Goal: Transaction & Acquisition: Purchase product/service

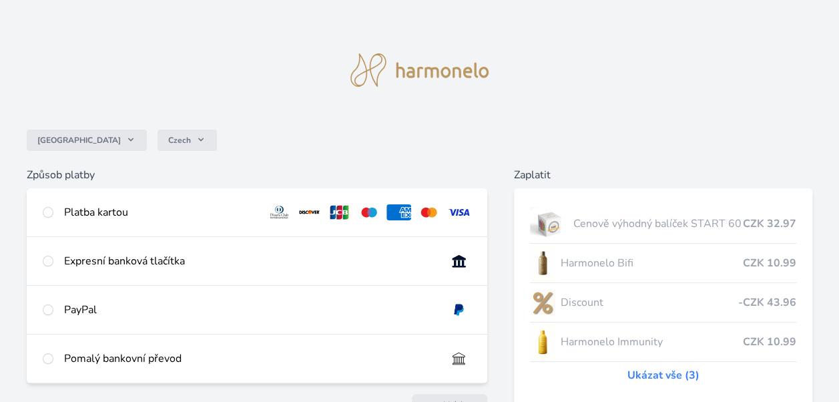
click at [86, 212] on div "Platba kartou" at bounding box center [160, 212] width 192 height 16
radio input "true"
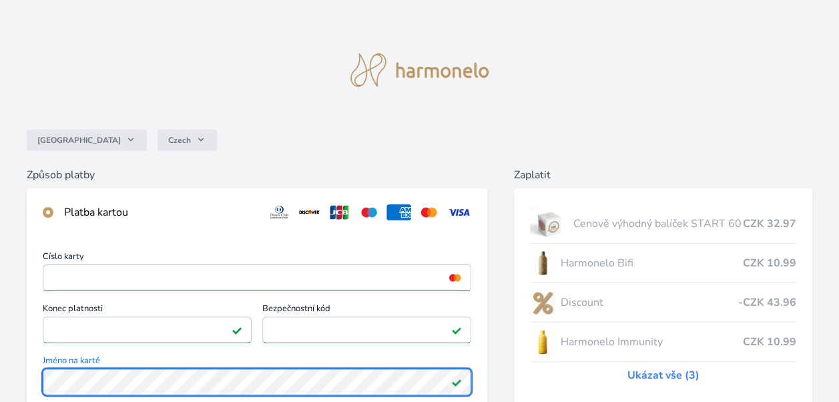
click at [0, 375] on html "Česko Czech Způsob platby Platba kartou Číslo karty <p>Your browser does not su…" at bounding box center [419, 363] width 839 height 727
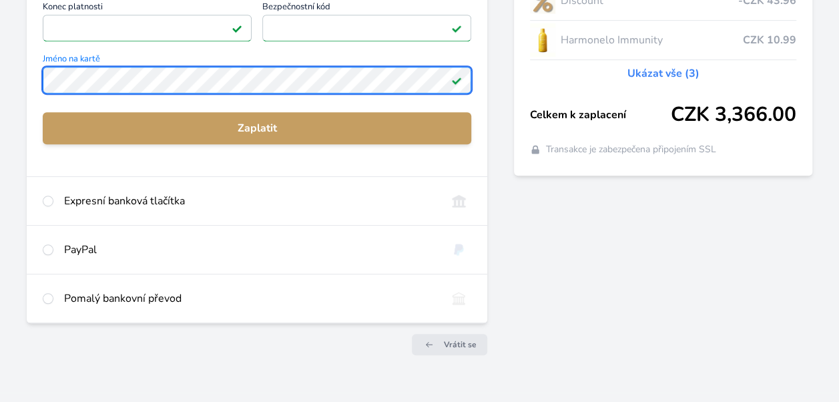
scroll to position [323, 0]
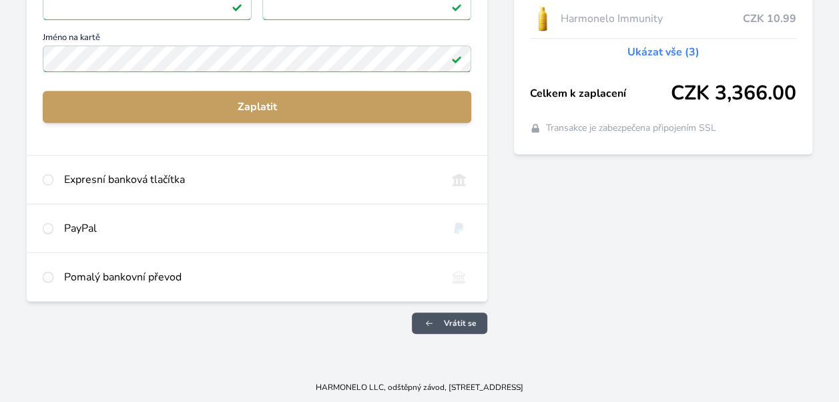
click at [457, 318] on span "Vrátit se" at bounding box center [460, 323] width 33 height 11
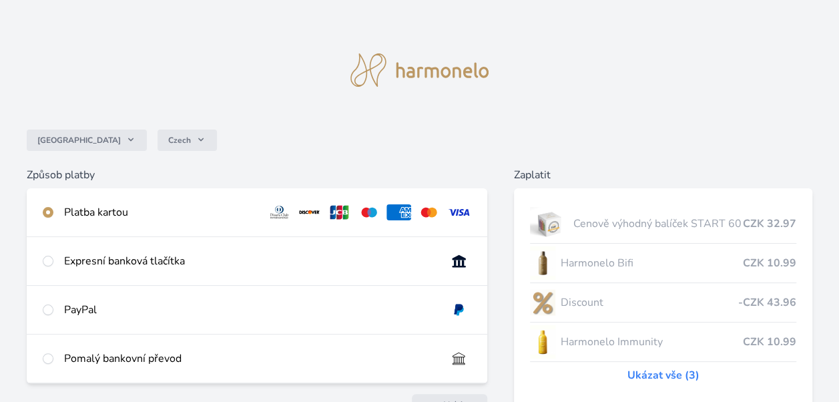
scroll to position [133, 0]
click at [106, 208] on div "Platba kartou" at bounding box center [160, 212] width 192 height 16
radio input "true"
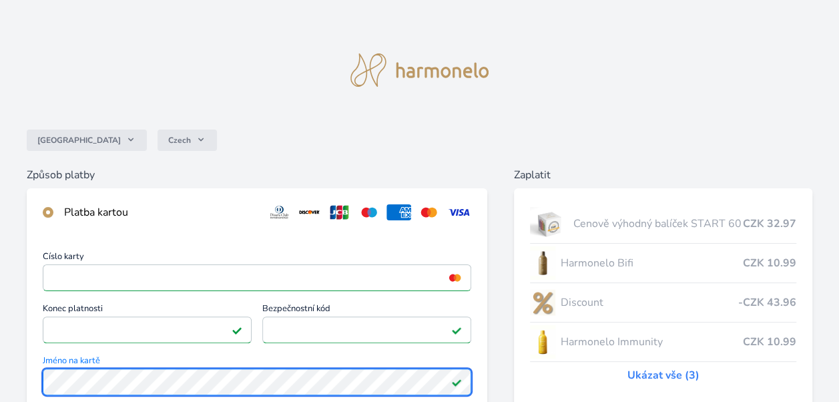
click at [15, 377] on div "Česko Czech Způsob platby Platba kartou Číslo karty <p>Your browser does not su…" at bounding box center [419, 347] width 839 height 694
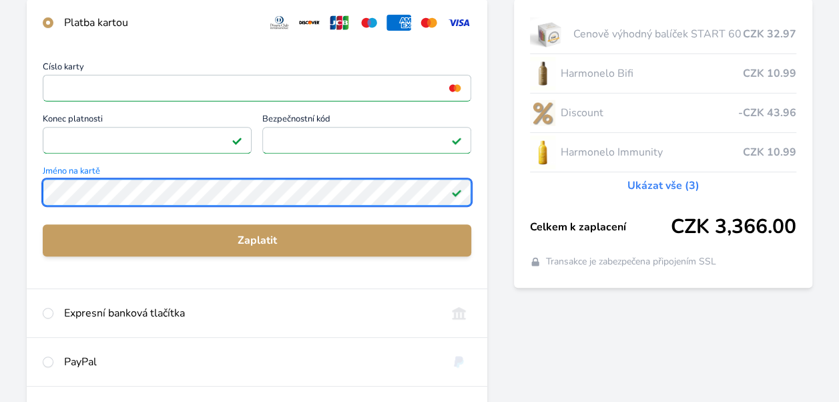
scroll to position [191, 0]
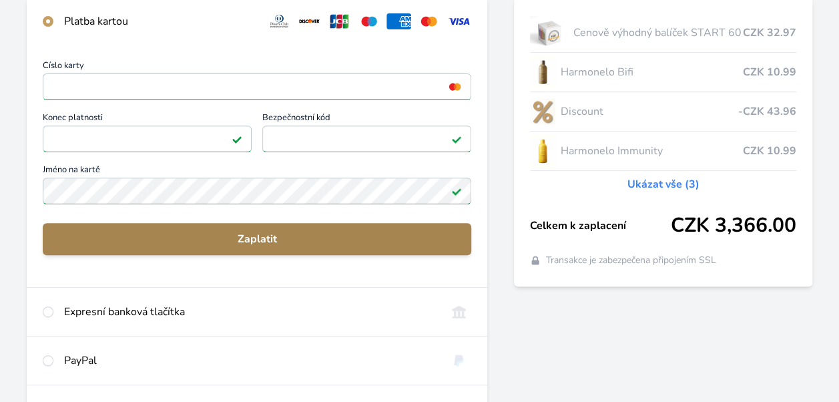
click at [262, 238] on span "Zaplatit" at bounding box center [256, 239] width 407 height 16
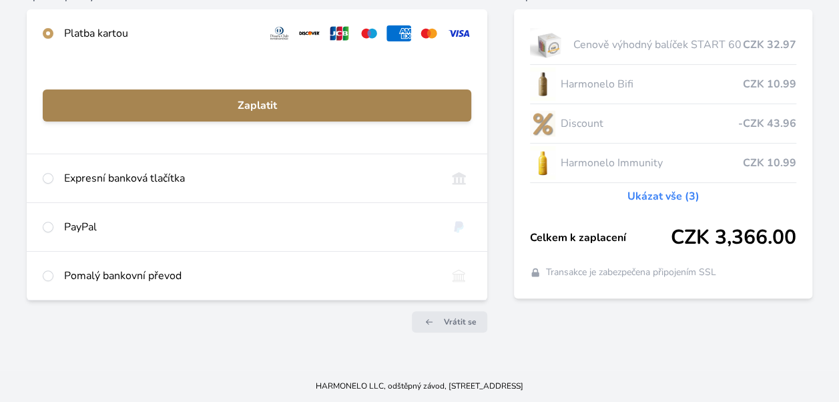
scroll to position [178, 0]
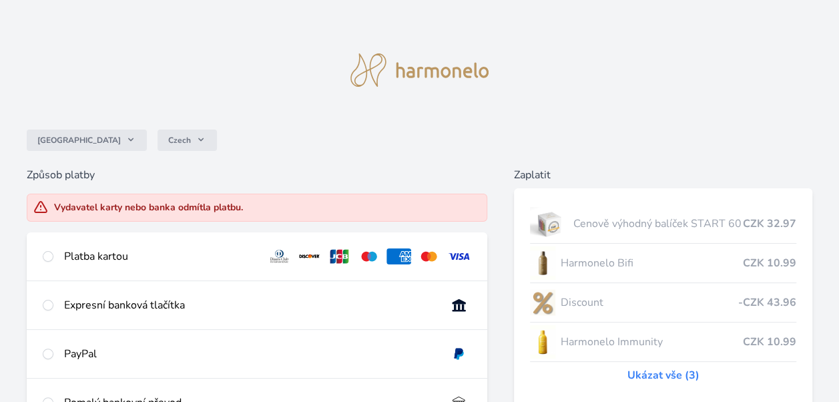
click at [92, 256] on div "Platba kartou" at bounding box center [160, 256] width 192 height 16
radio input "true"
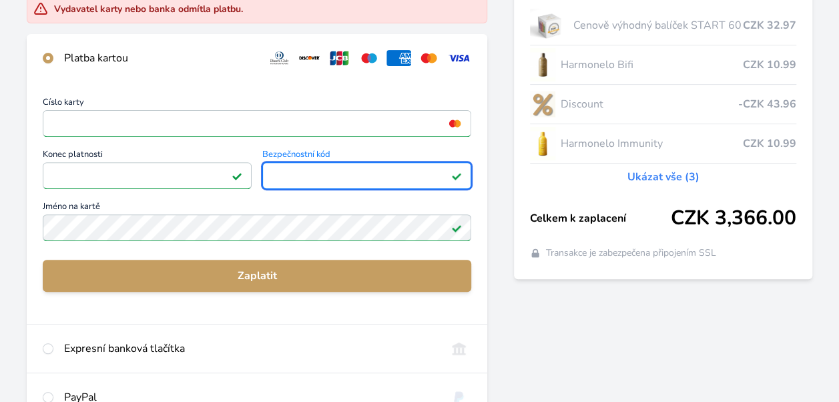
scroll to position [211, 0]
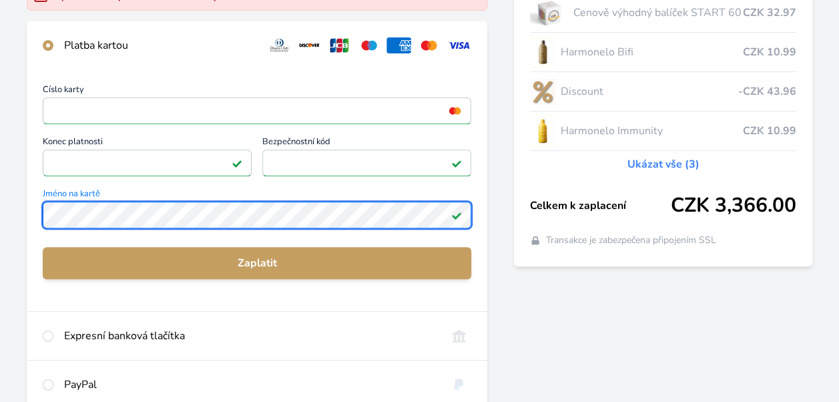
click at [0, 208] on html "Česko Czech Způsob platby Vydavatel karty nebo banka odmítla platbu. Platba kar…" at bounding box center [419, 174] width 839 height 771
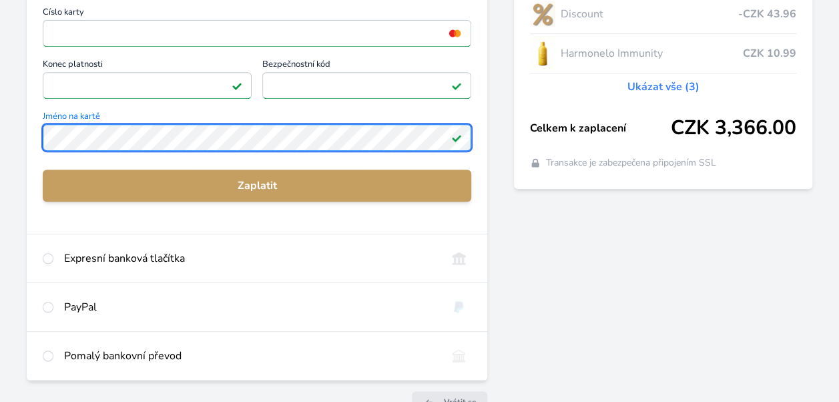
scroll to position [290, 0]
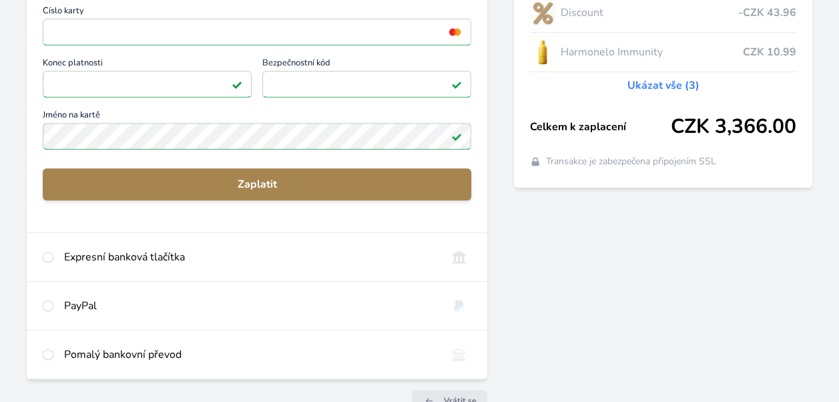
click at [333, 178] on span "Zaplatit" at bounding box center [256, 184] width 407 height 16
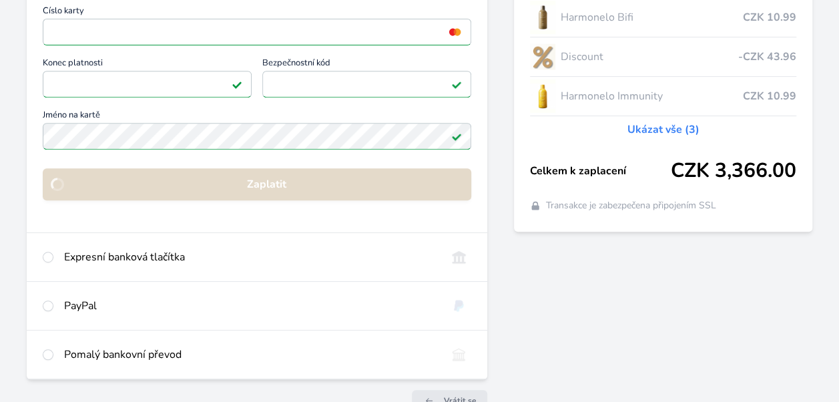
scroll to position [178, 0]
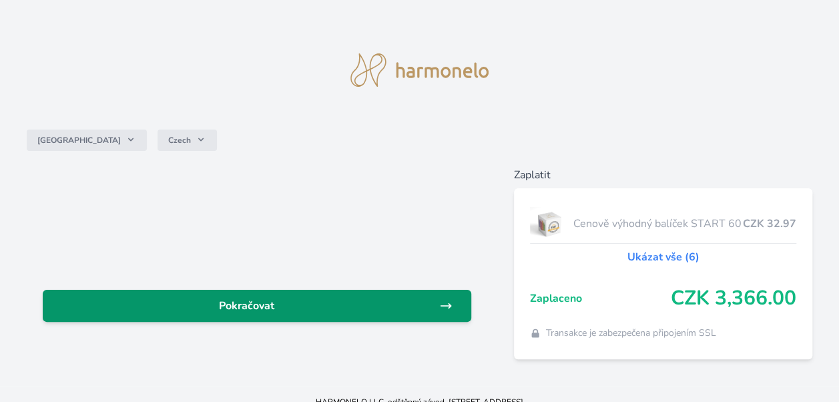
click at [443, 298] on link "Pokračovat" at bounding box center [257, 306] width 429 height 32
